Goal: Information Seeking & Learning: Learn about a topic

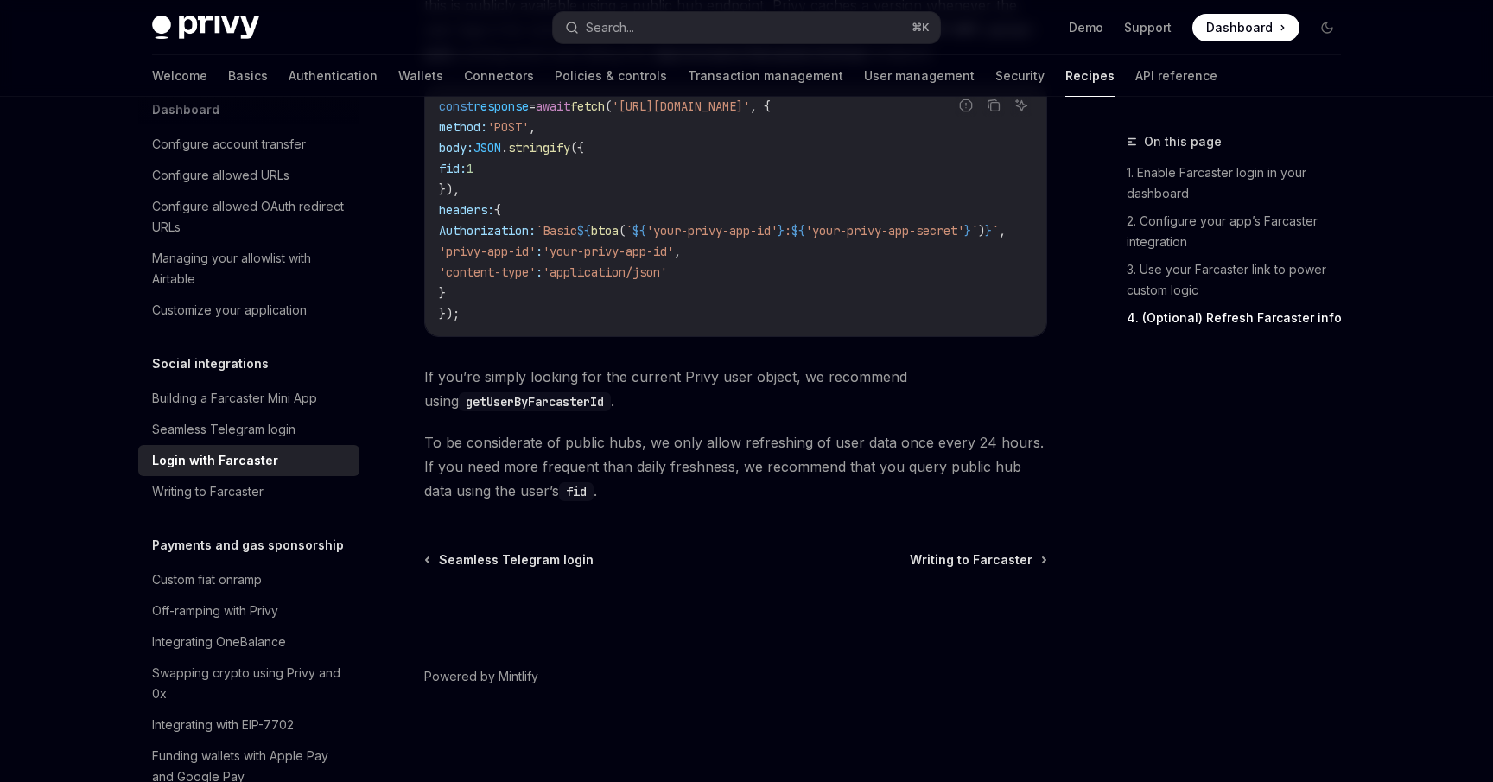
scroll to position [1715, 0]
click at [953, 575] on div at bounding box center [735, 601] width 623 height 64
click at [954, 563] on span "Writing to Farcaster" at bounding box center [971, 559] width 123 height 17
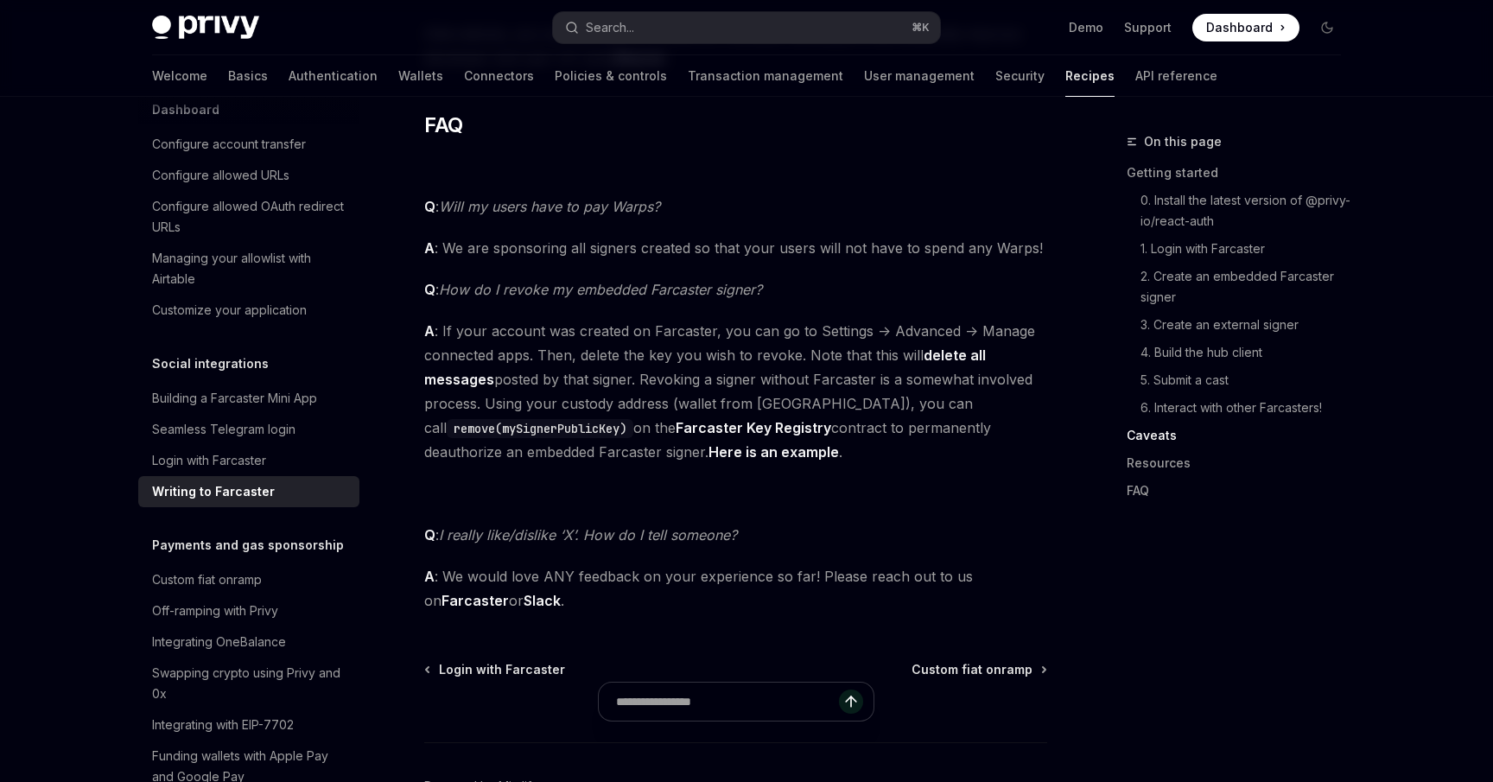
scroll to position [4375, 0]
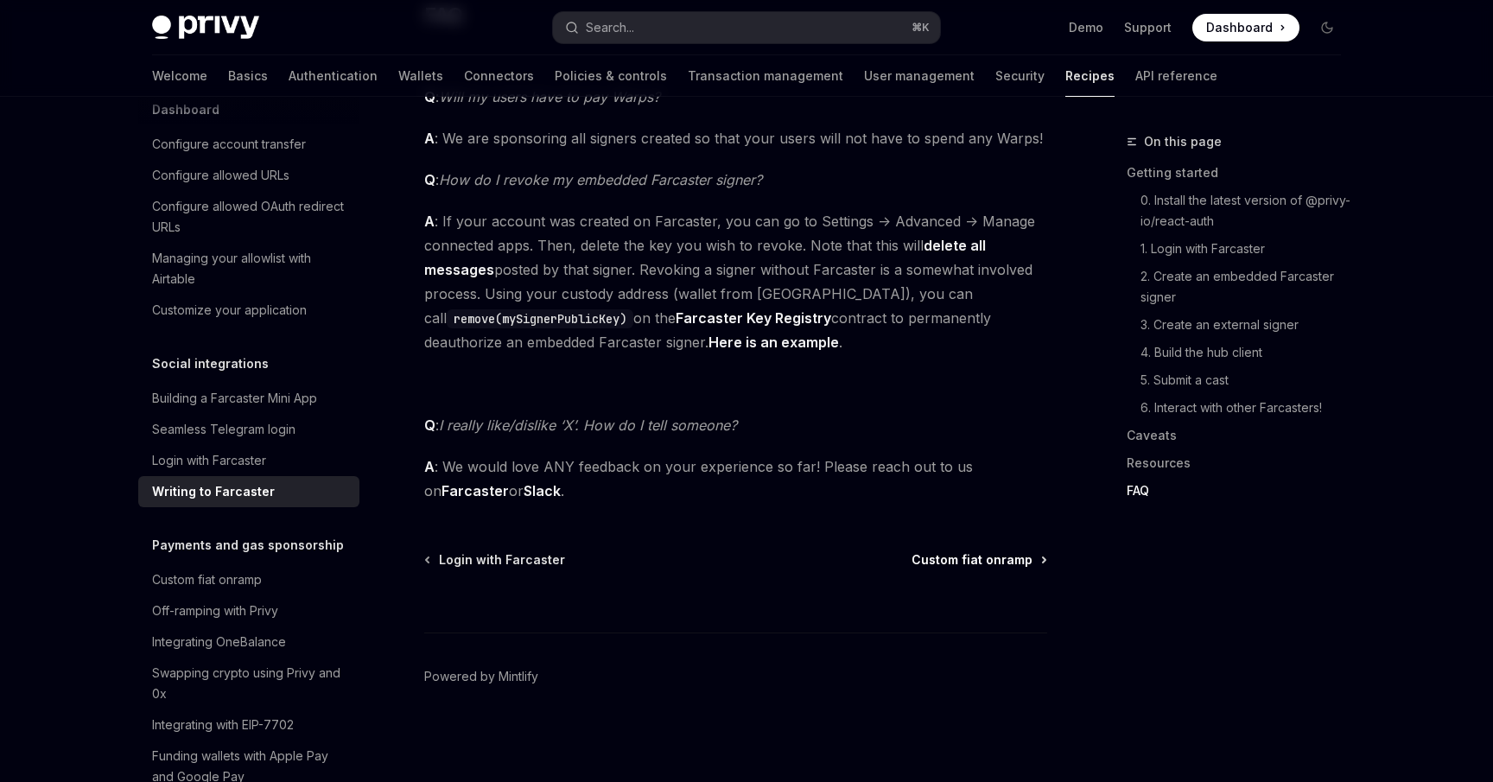
click at [958, 558] on span "Custom fiat onramp" at bounding box center [972, 559] width 121 height 17
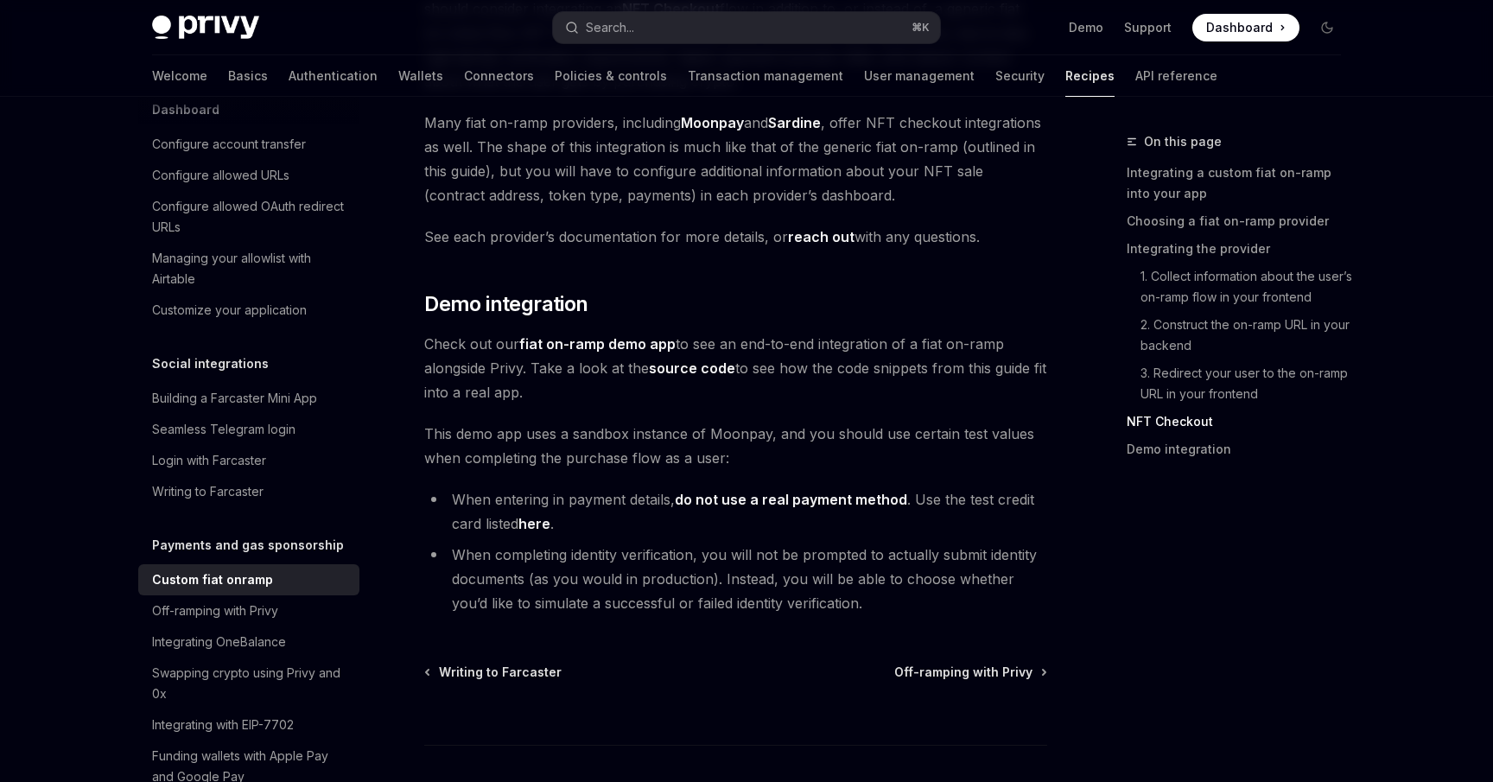
scroll to position [6296, 0]
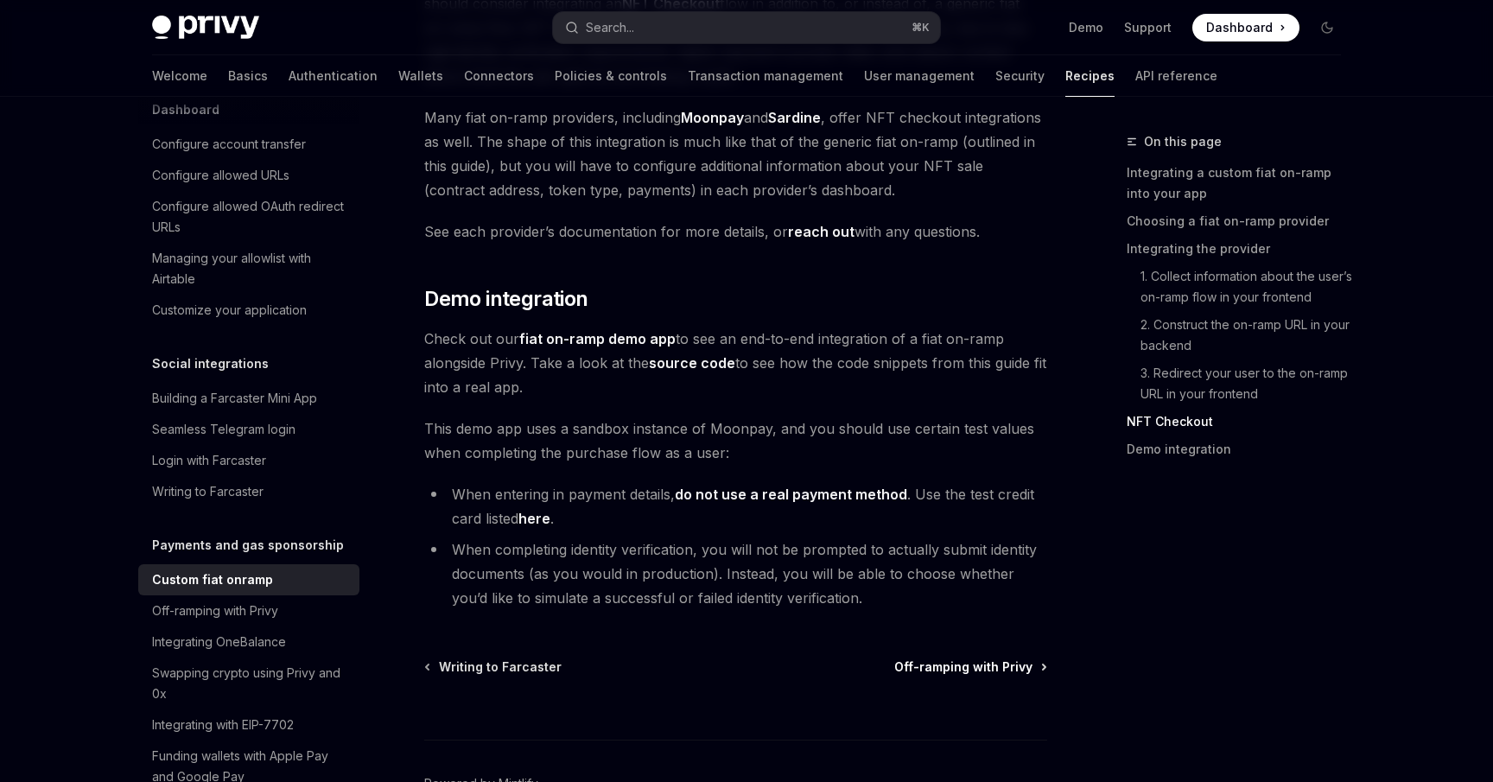
click at [922, 659] on span "Off-ramping with Privy" at bounding box center [963, 667] width 138 height 17
type textarea "*"
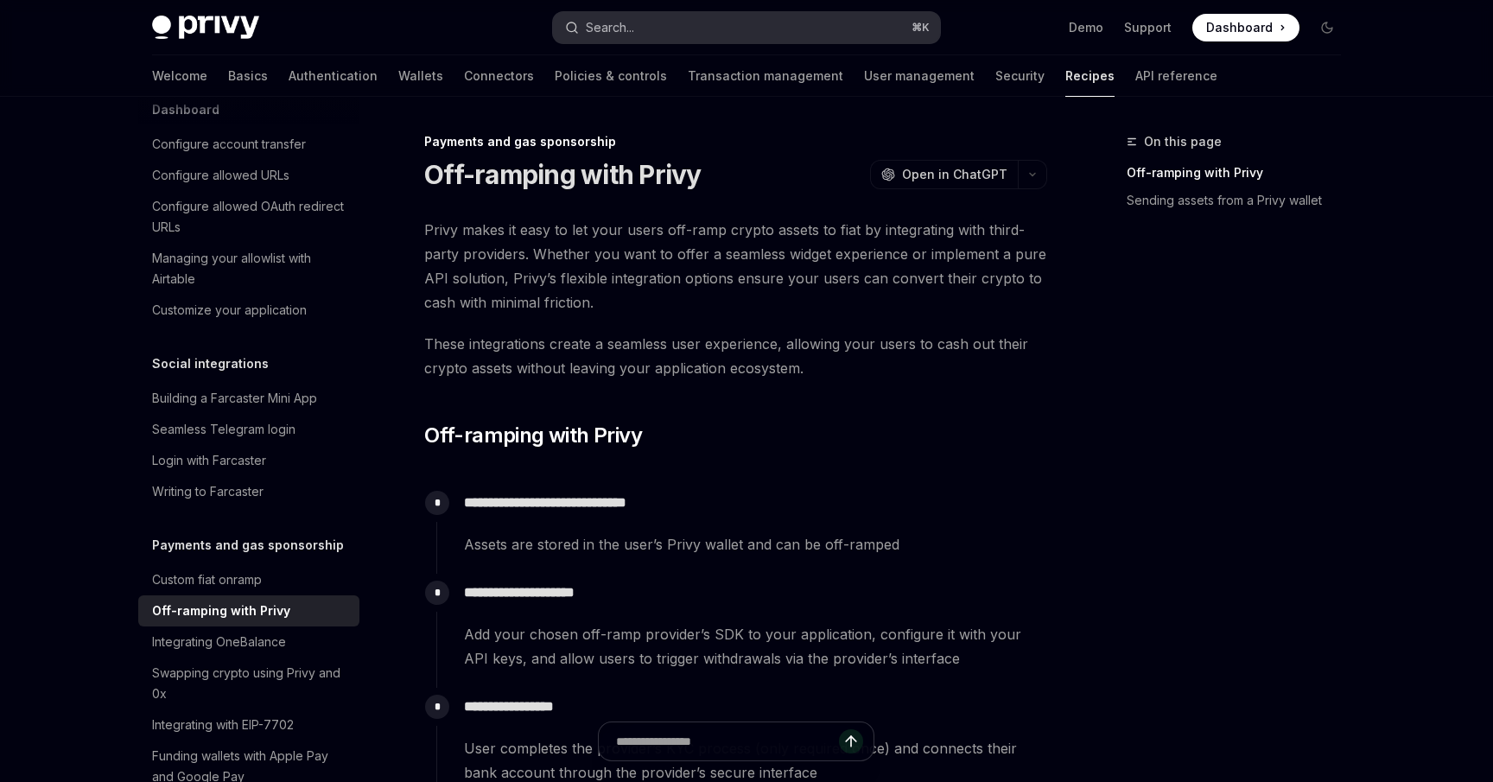
click at [634, 31] on div "Search..." at bounding box center [610, 27] width 48 height 21
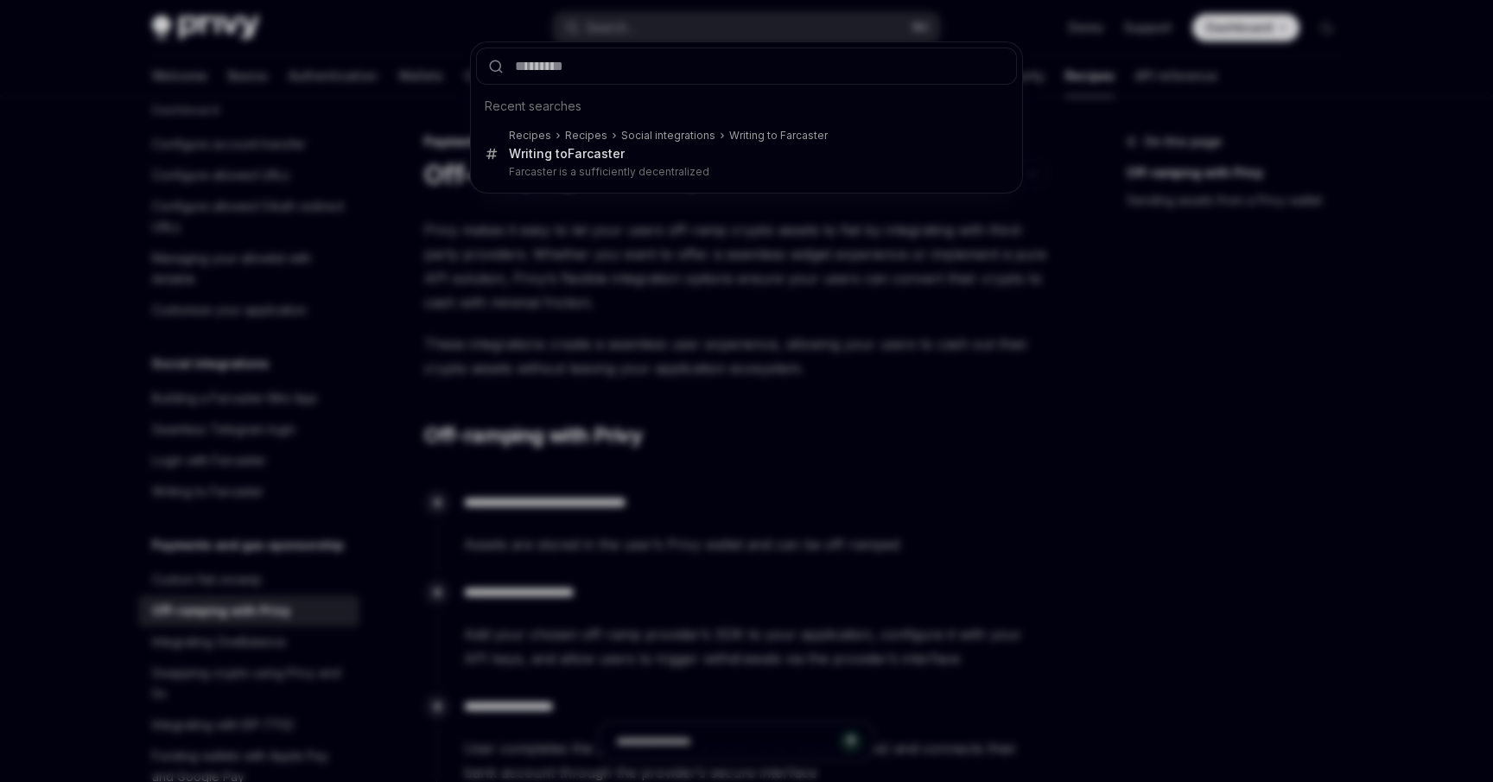
click at [619, 275] on div "Recent searches Recipes Recipes Social integrations Writing to Farcaster Writin…" at bounding box center [746, 391] width 1493 height 782
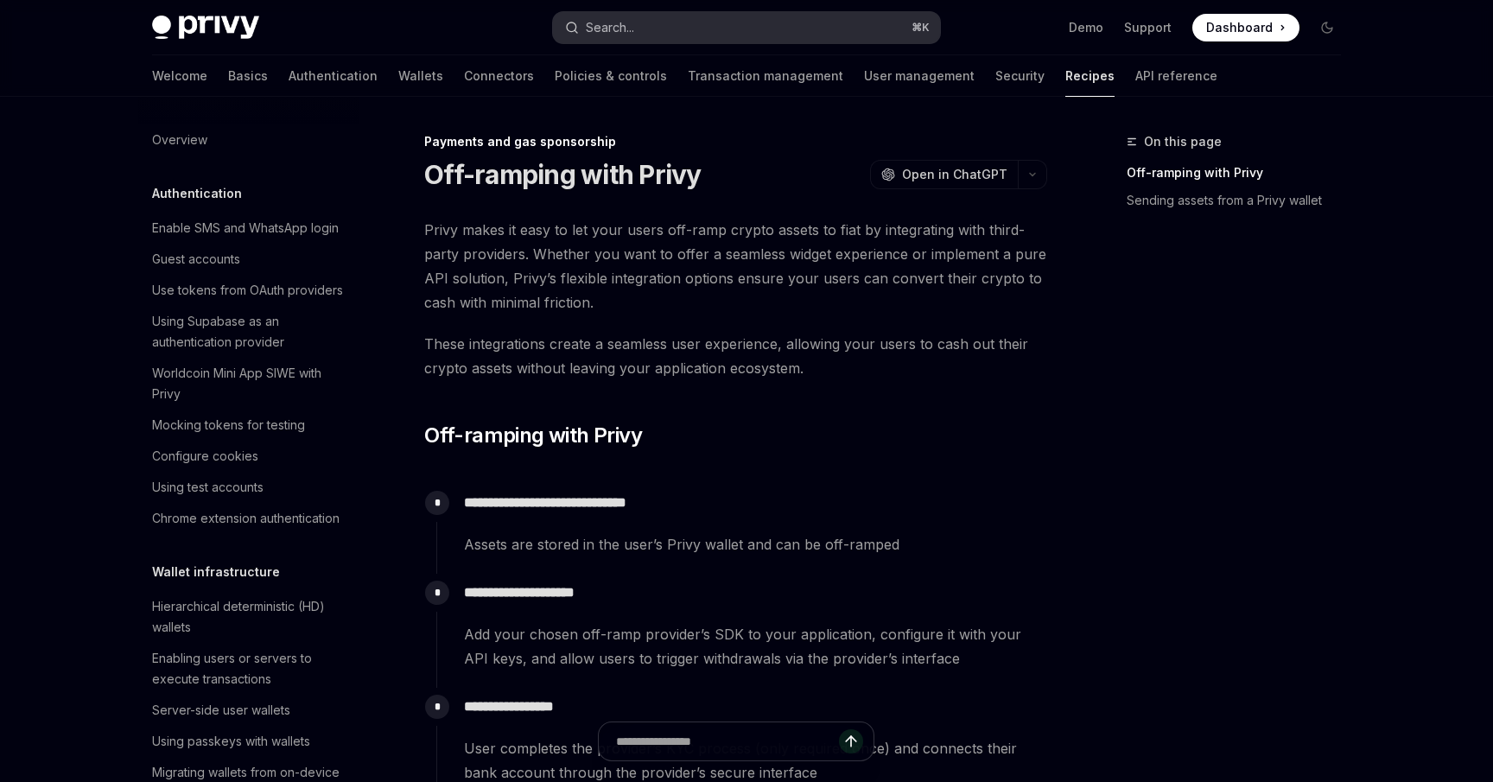
click at [712, 29] on button "Search... ⌘ K" at bounding box center [746, 27] width 387 height 31
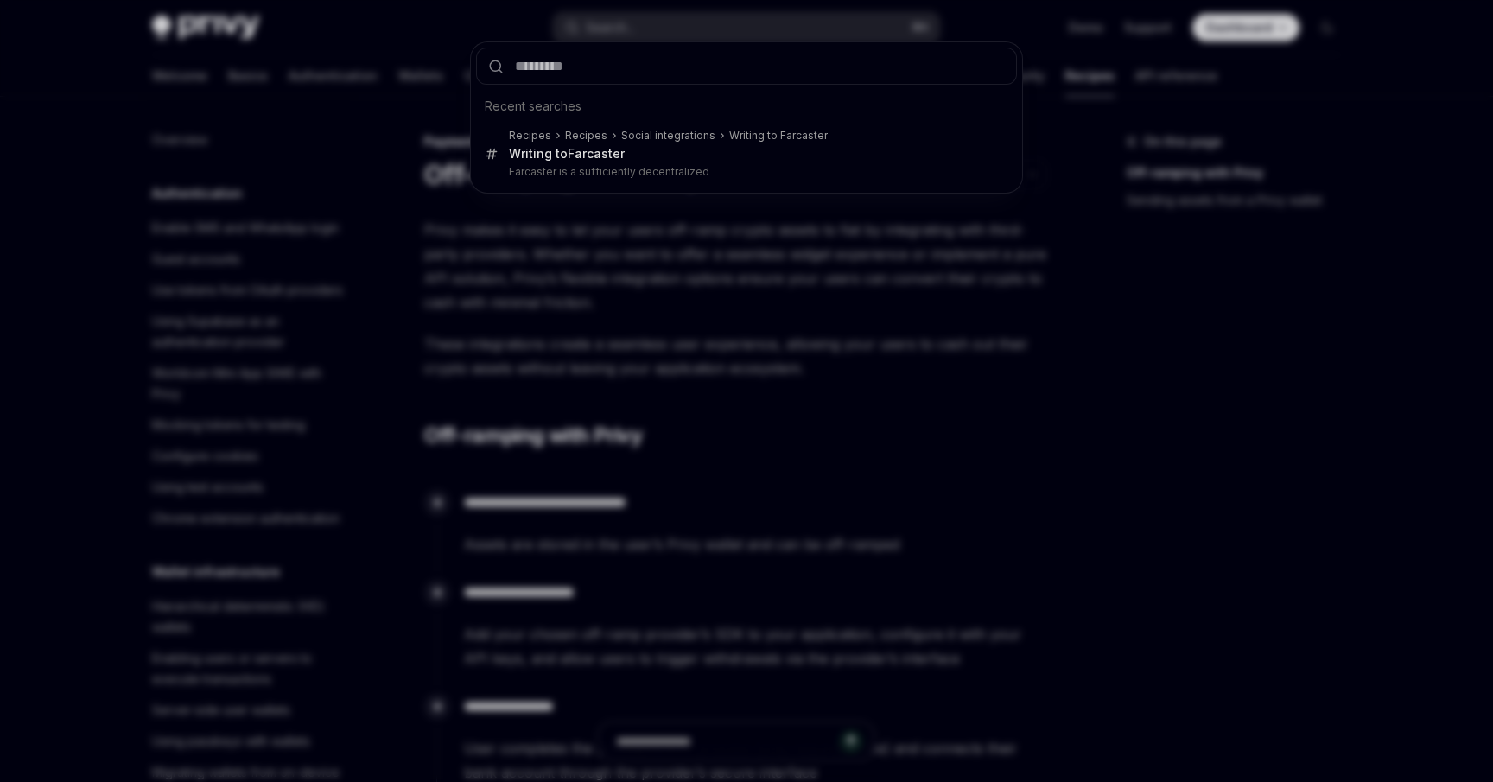
click at [627, 328] on div "Recent searches Recipes Recipes Social integrations Writing to Farcaster Writin…" at bounding box center [746, 391] width 1493 height 782
